Goal: Task Accomplishment & Management: Use online tool/utility

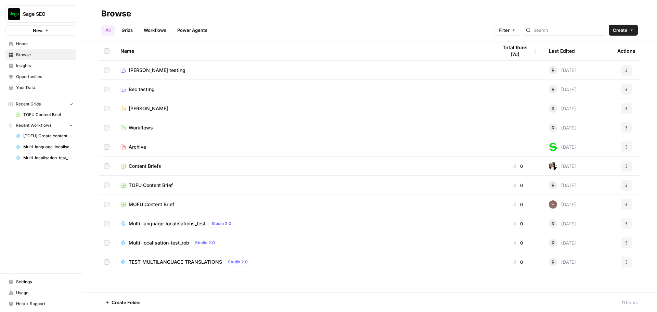
click at [179, 241] on span "Multi-localisation-test_rob" at bounding box center [159, 242] width 61 height 7
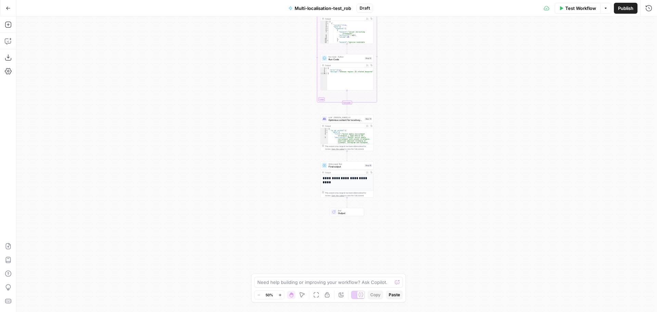
drag, startPoint x: 396, startPoint y: 215, endPoint x: 402, endPoint y: 104, distance: 111.4
click at [406, 83] on div "Workflow Set Inputs Inputs LLM · [PERSON_NAME] Opus 4.1 Initial translation Ste…" at bounding box center [336, 163] width 641 height 295
click at [389, 172] on div "Workflow Set Inputs Inputs LLM · [PERSON_NAME] Opus 4.1 Initial translation Ste…" at bounding box center [336, 163] width 641 height 295
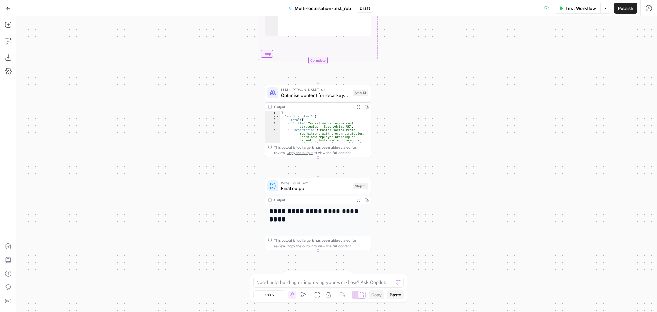
drag, startPoint x: 386, startPoint y: 126, endPoint x: 399, endPoint y: 155, distance: 31.9
click at [399, 155] on div "Workflow Set Inputs Inputs LLM · [PERSON_NAME] Opus 4.1 Initial translation Ste…" at bounding box center [336, 163] width 641 height 295
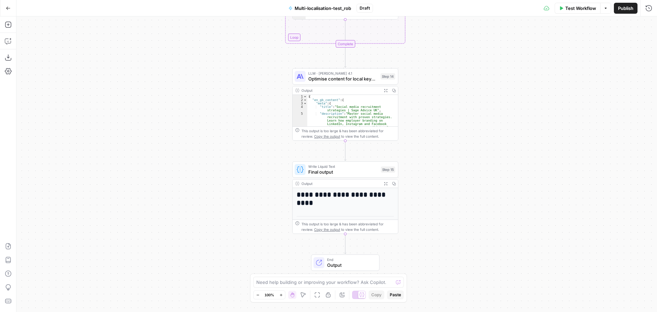
drag, startPoint x: 401, startPoint y: 168, endPoint x: 428, endPoint y: 152, distance: 31.9
click at [428, 152] on div "Workflow Set Inputs Inputs LLM · [PERSON_NAME] Opus 4.1 Initial translation Ste…" at bounding box center [336, 163] width 641 height 295
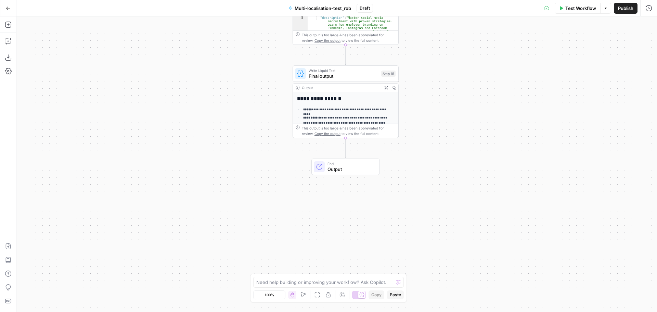
drag, startPoint x: 439, startPoint y: 226, endPoint x: 440, endPoint y: 141, distance: 85.2
click at [440, 141] on div "Workflow Set Inputs Inputs LLM · [PERSON_NAME] Opus 4.1 Initial translation Ste…" at bounding box center [336, 163] width 641 height 295
click at [9, 23] on icon "button" at bounding box center [8, 24] width 7 height 7
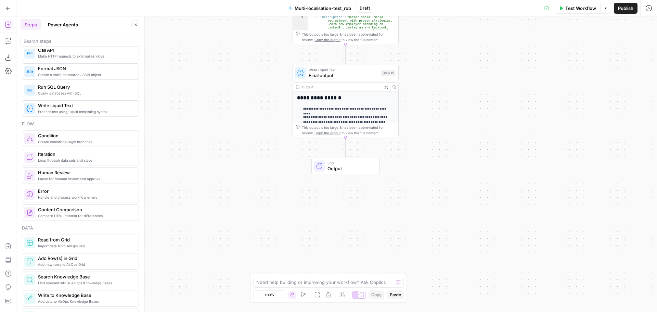
scroll to position [137, 0]
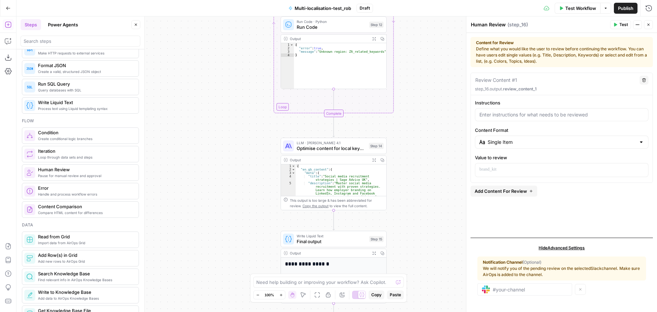
drag, startPoint x: 436, startPoint y: 99, endPoint x: 423, endPoint y: 265, distance: 166.8
click at [423, 265] on div "Workflow Set Inputs Inputs LLM · [PERSON_NAME] Opus 4.1 Initial translation Ste…" at bounding box center [336, 163] width 641 height 295
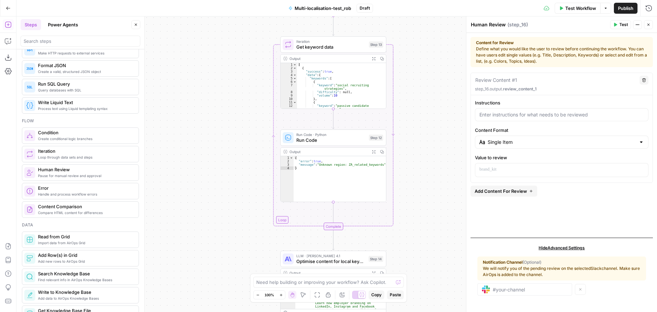
drag, startPoint x: 432, startPoint y: 126, endPoint x: 432, endPoint y: 239, distance: 112.6
click at [432, 239] on div "Workflow Set Inputs Inputs LLM · [PERSON_NAME] Opus 4.1 Initial translation Ste…" at bounding box center [336, 163] width 641 height 295
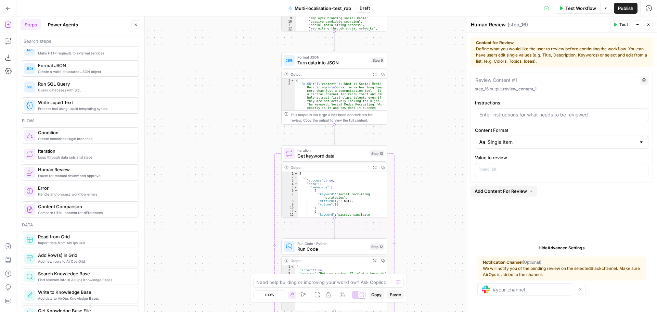
drag, startPoint x: 427, startPoint y: 107, endPoint x: 428, endPoint y: 216, distance: 108.8
click at [428, 216] on div "Workflow Set Inputs Inputs LLM · [PERSON_NAME] Opus 4.1 Initial translation Ste…" at bounding box center [336, 163] width 641 height 295
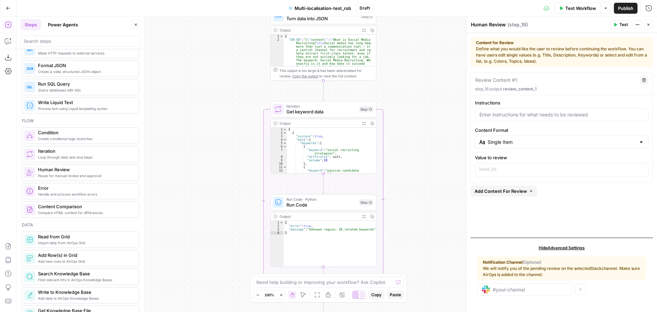
drag, startPoint x: 418, startPoint y: 118, endPoint x: 407, endPoint y: 74, distance: 45.5
click at [407, 74] on div "Workflow Set Inputs Inputs LLM · [PERSON_NAME] Opus 4.1 Initial translation Ste…" at bounding box center [336, 163] width 641 height 295
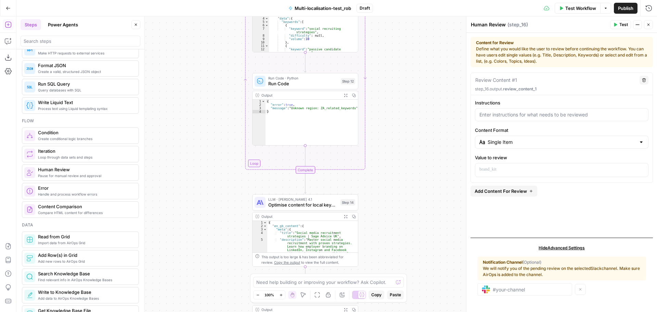
drag, startPoint x: 408, startPoint y: 192, endPoint x: 389, endPoint y: 67, distance: 125.7
click at [389, 67] on div "Workflow Set Inputs Inputs LLM · [PERSON_NAME] Opus 4.1 Initial translation Ste…" at bounding box center [336, 163] width 641 height 295
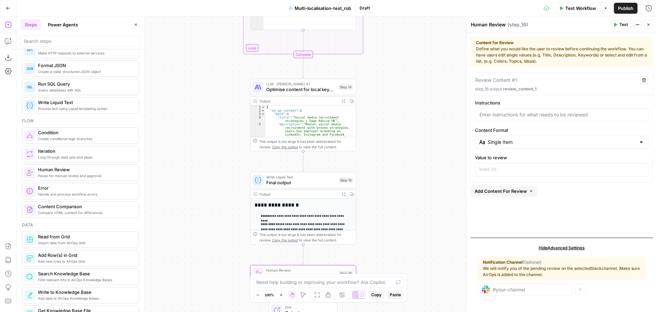
drag, startPoint x: 392, startPoint y: 196, endPoint x: 390, endPoint y: 81, distance: 114.3
click at [390, 81] on div "Workflow Set Inputs Inputs LLM · [PERSON_NAME] Opus 4.1 Initial translation Ste…" at bounding box center [336, 163] width 641 height 295
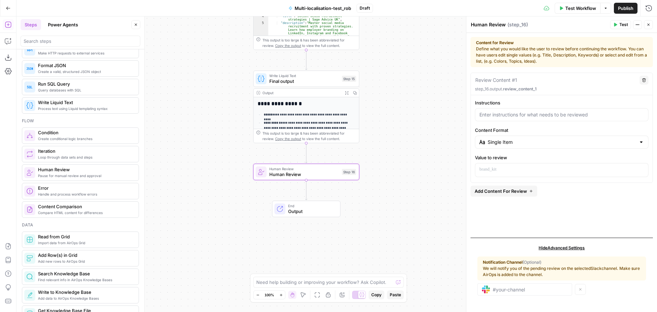
drag, startPoint x: 393, startPoint y: 89, endPoint x: 391, endPoint y: 76, distance: 13.1
click at [391, 76] on div "Workflow Set Inputs Inputs LLM · [PERSON_NAME] Opus 4.1 Initial translation Ste…" at bounding box center [336, 163] width 641 height 295
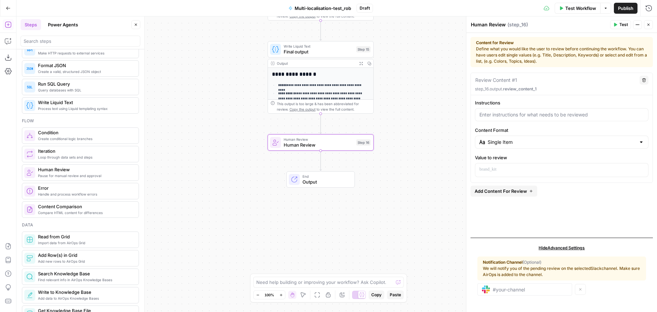
drag, startPoint x: 378, startPoint y: 146, endPoint x: 394, endPoint y: 127, distance: 25.1
click at [394, 127] on div "Workflow Set Inputs Inputs LLM · [PERSON_NAME] Opus 4.1 Initial translation Ste…" at bounding box center [336, 163] width 641 height 295
click at [486, 171] on p at bounding box center [561, 169] width 165 height 7
click at [613, 206] on div "**********" at bounding box center [562, 152] width 182 height 159
click at [559, 173] on div "**********" at bounding box center [561, 169] width 173 height 13
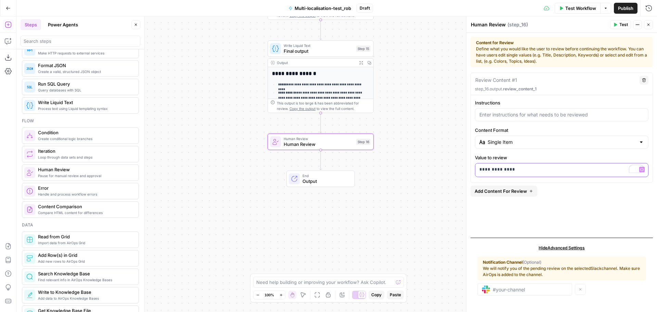
click at [559, 173] on div "**********" at bounding box center [561, 169] width 173 height 13
click at [640, 170] on button "Variables Menu" at bounding box center [641, 169] width 5 height 5
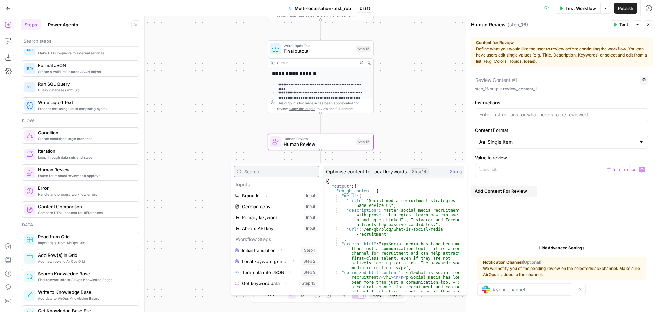
scroll to position [18, 0]
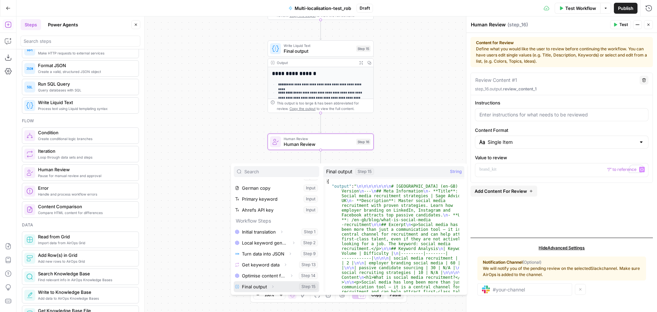
click at [273, 287] on icon "button" at bounding box center [273, 286] width 4 height 4
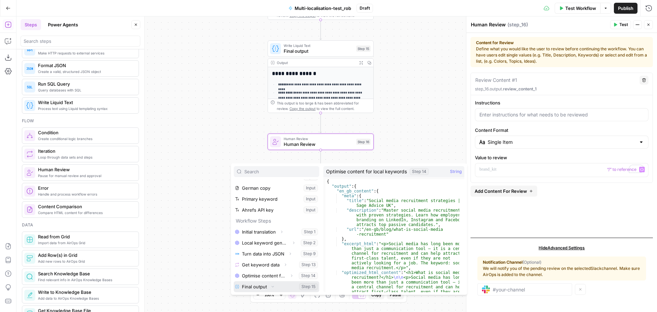
scroll to position [29, 0]
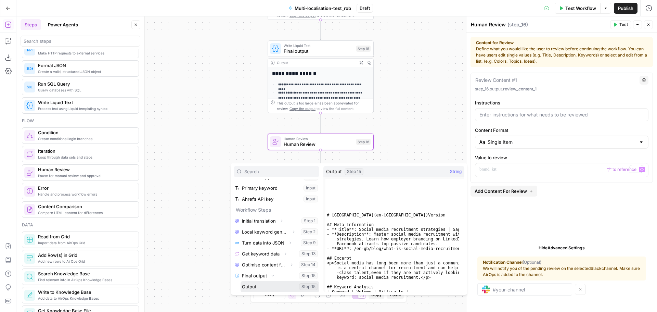
click at [254, 288] on button "Select variable Output" at bounding box center [280, 286] width 79 height 11
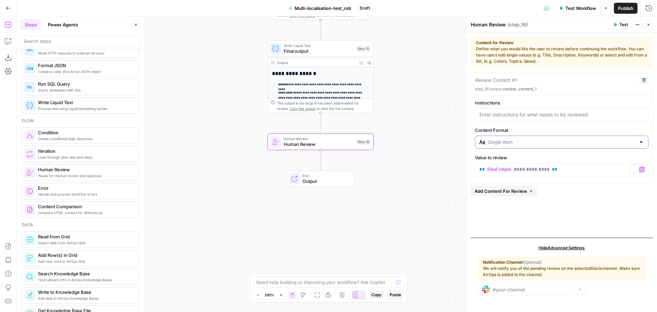
click at [520, 140] on input "Content Format" at bounding box center [562, 142] width 148 height 7
type input "Single Item"
click at [523, 130] on label "Content Format" at bounding box center [562, 130] width 174 height 7
click at [523, 139] on input "Single Item" at bounding box center [562, 142] width 148 height 7
type input "Single Item"
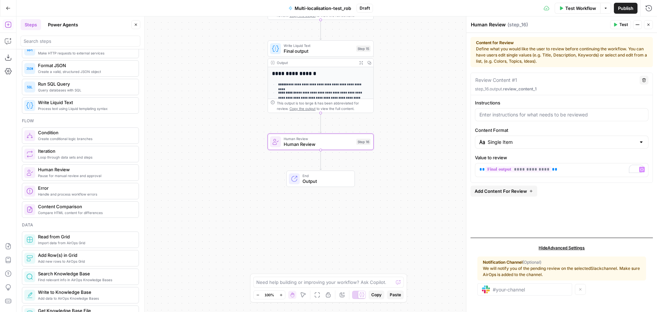
click at [480, 211] on div "**********" at bounding box center [562, 152] width 182 height 159
click at [516, 118] on div at bounding box center [562, 114] width 174 height 13
type input "Review the final content"
click at [560, 245] on span "Hide Advanced Settings" at bounding box center [562, 248] width 46 height 6
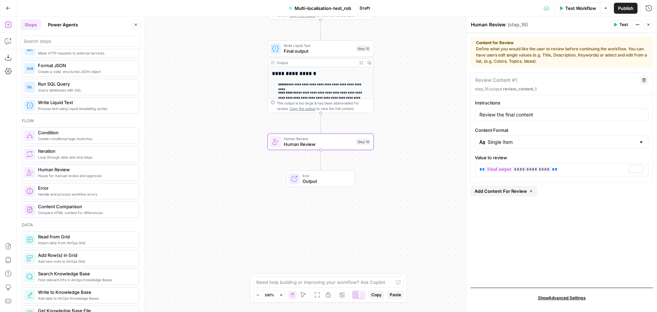
click at [566, 295] on span "Show Advanced Settings" at bounding box center [562, 298] width 48 height 6
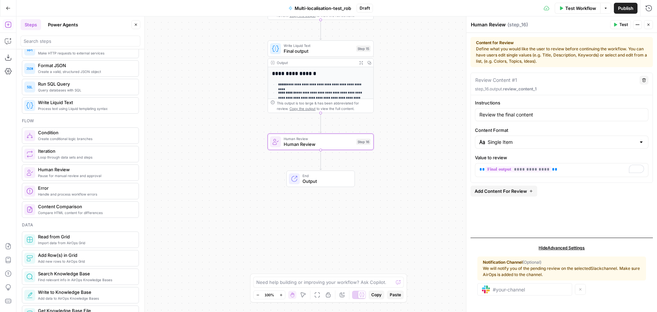
click at [537, 150] on div "**********" at bounding box center [562, 138] width 182 height 78
click at [535, 146] on div "Single Item" at bounding box center [562, 142] width 174 height 13
click at [535, 146] on div at bounding box center [562, 142] width 174 height 13
click at [430, 140] on div "Workflow Set Inputs Inputs LLM · [PERSON_NAME] Opus 4.1 Initial translation Ste…" at bounding box center [336, 163] width 641 height 295
type input "Single Item"
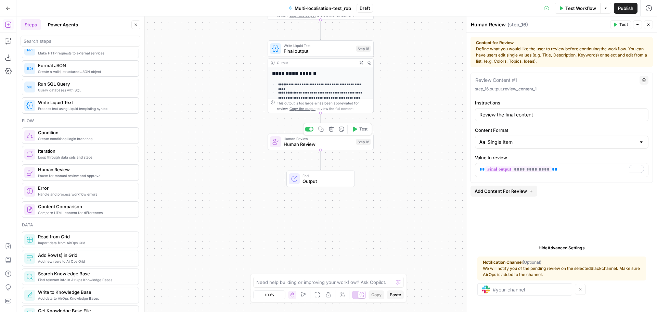
click at [310, 144] on span "Human Review" at bounding box center [319, 144] width 70 height 7
click at [517, 143] on input "Content Format" at bounding box center [562, 142] width 148 height 7
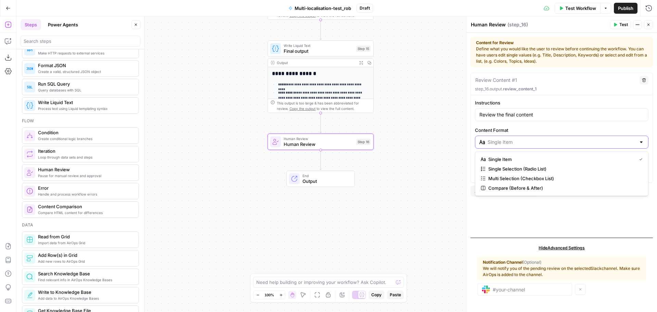
click at [517, 143] on input "Content Format" at bounding box center [562, 142] width 148 height 7
type input "Single Item"
click at [564, 124] on div "**********" at bounding box center [562, 138] width 182 height 78
click at [513, 188] on span "Add Content For Review" at bounding box center [501, 191] width 52 height 7
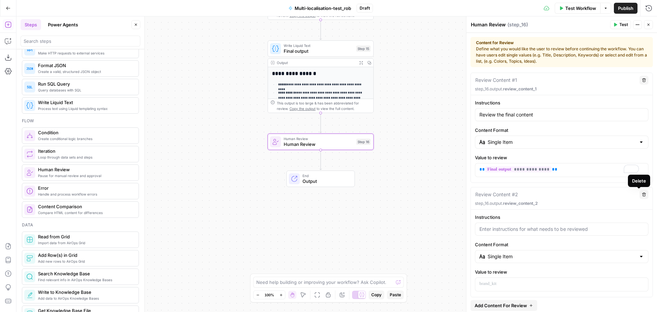
click at [640, 197] on button "Delete" at bounding box center [644, 194] width 9 height 9
